Goal: Check status: Check status

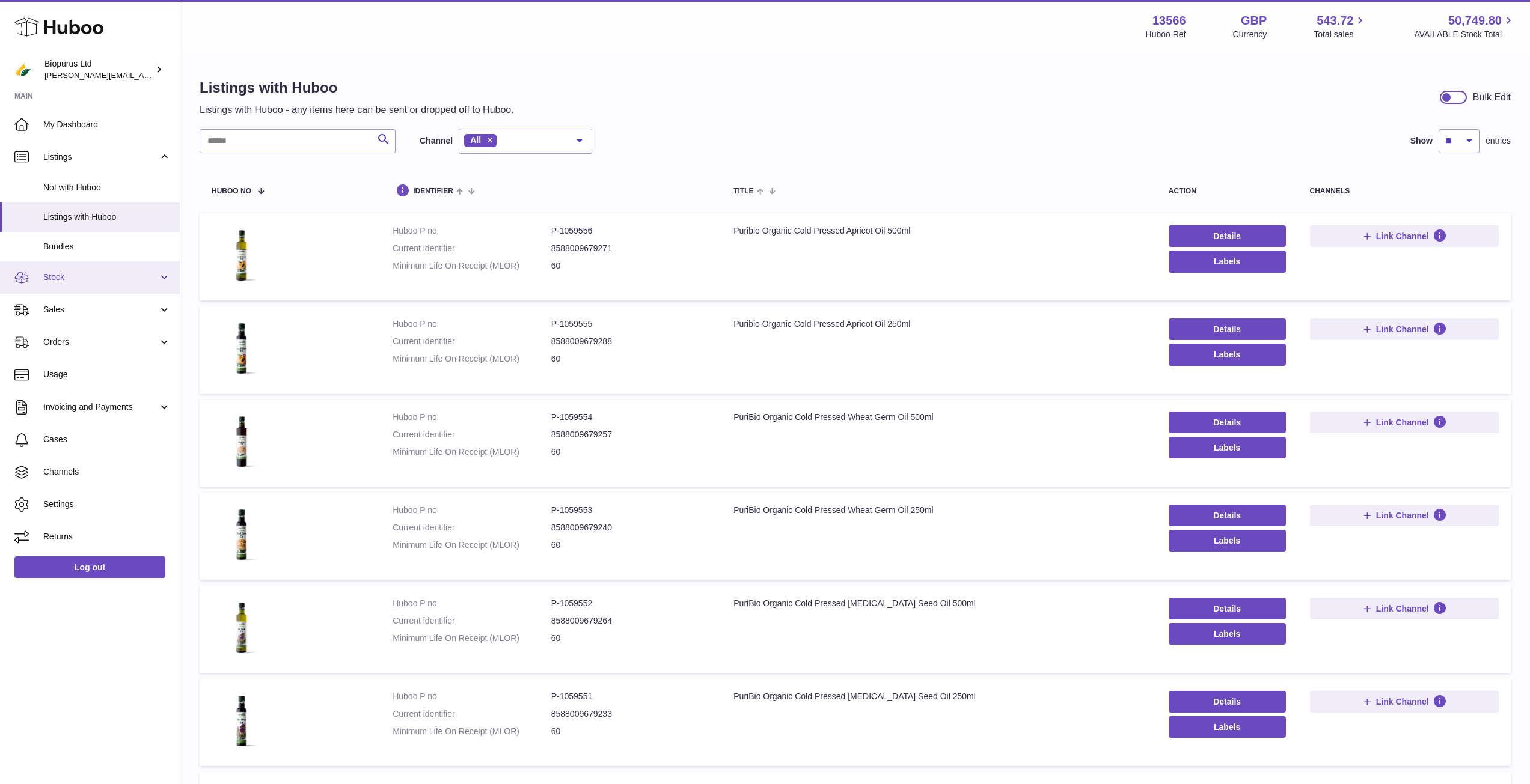
click at [84, 270] on link "Stock" at bounding box center [90, 277] width 180 height 33
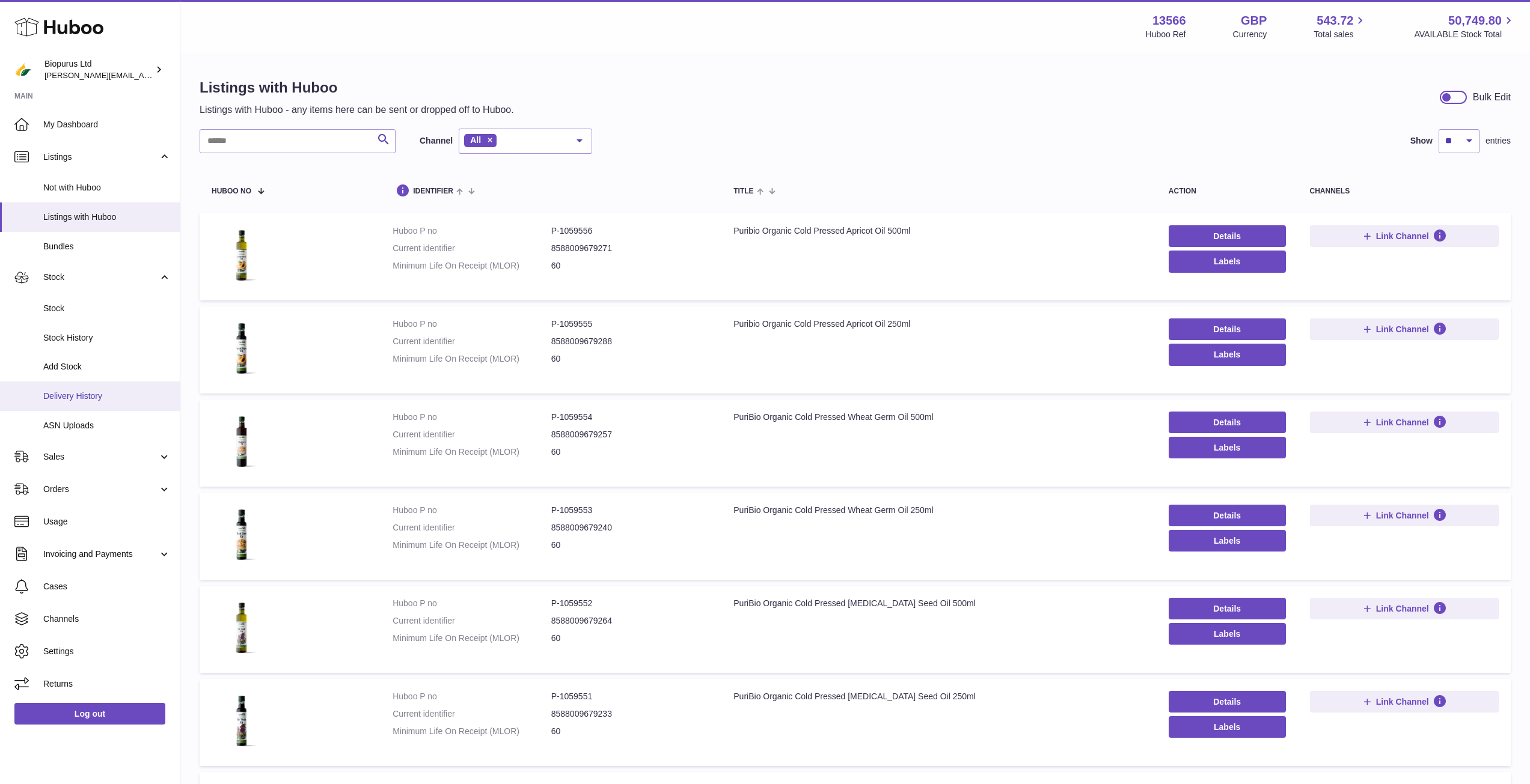
click at [103, 389] on link "Delivery History" at bounding box center [90, 396] width 180 height 29
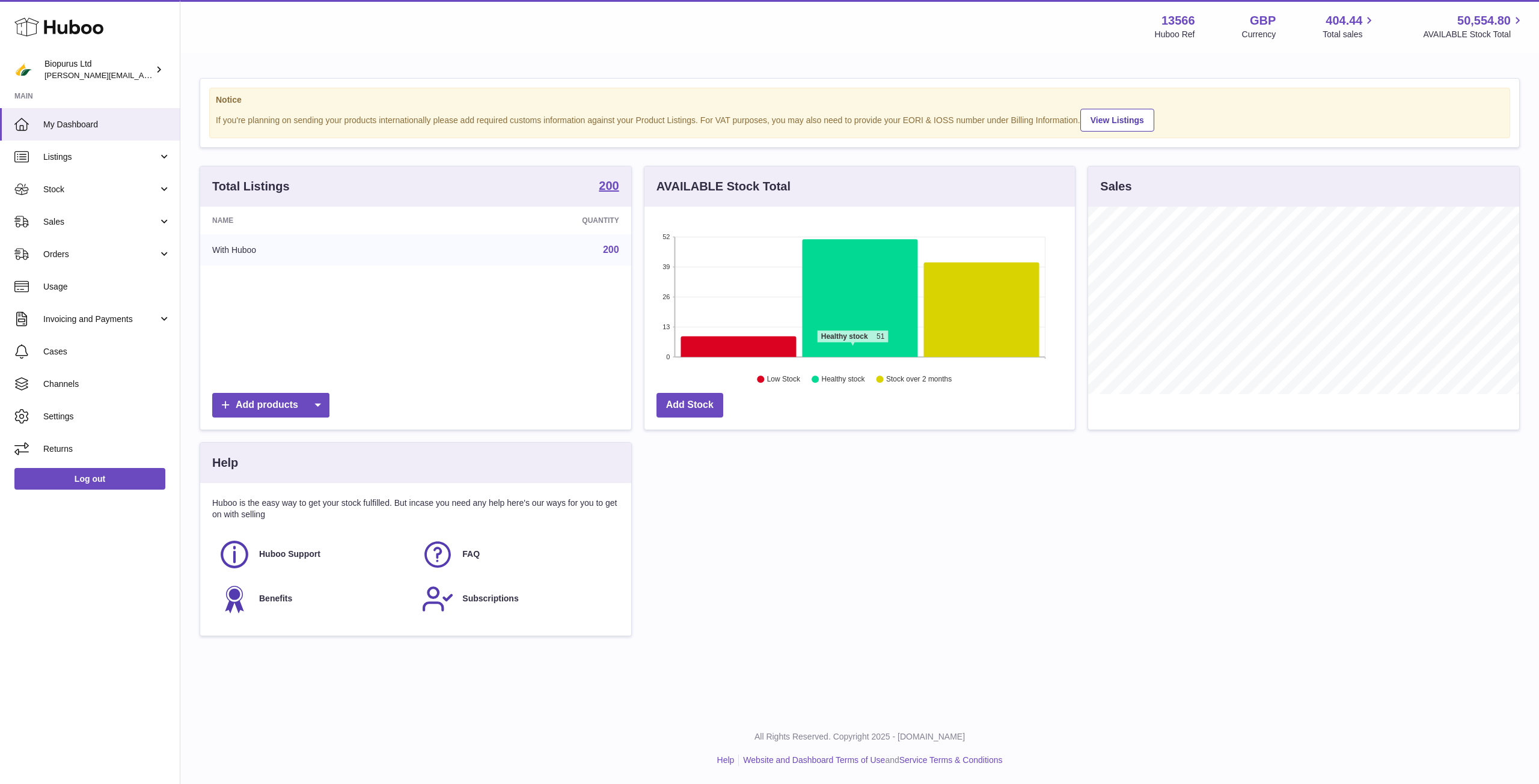
scroll to position [187, 431]
click at [128, 201] on link "Stock" at bounding box center [90, 189] width 180 height 33
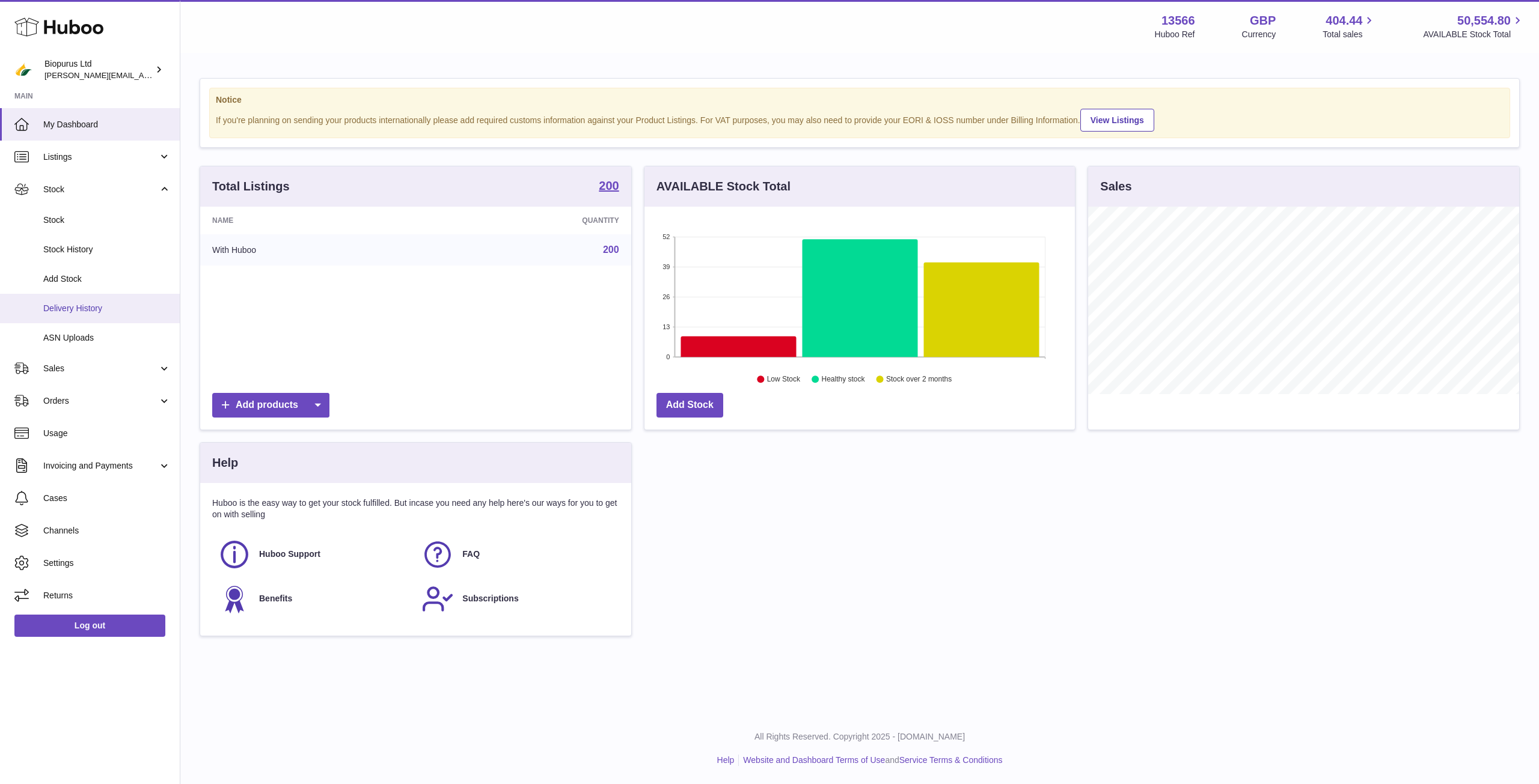
click at [113, 305] on span "Delivery History" at bounding box center [107, 309] width 127 height 11
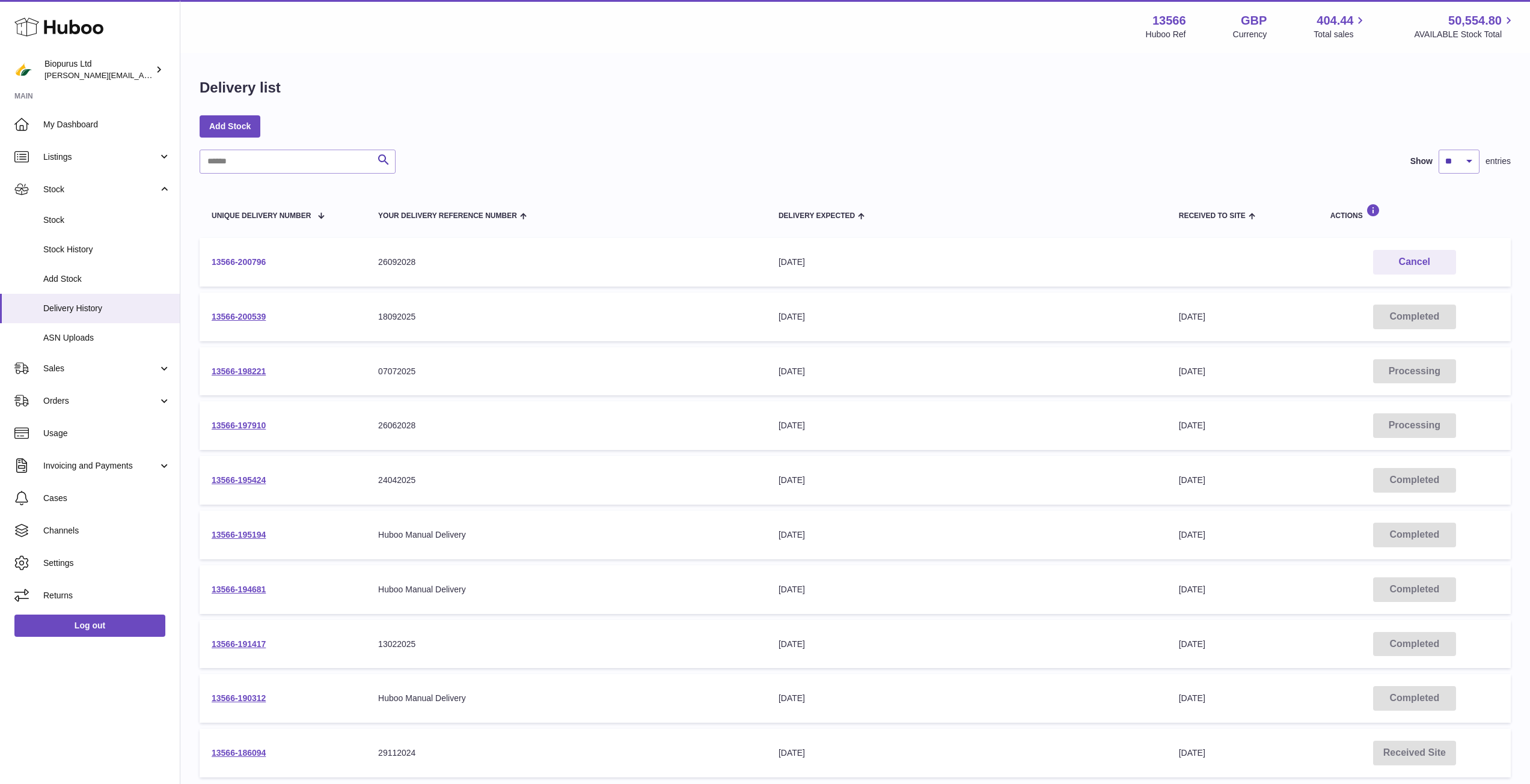
click at [240, 264] on link "13566-200796" at bounding box center [239, 262] width 54 height 9
